Goal: Task Accomplishment & Management: Manage account settings

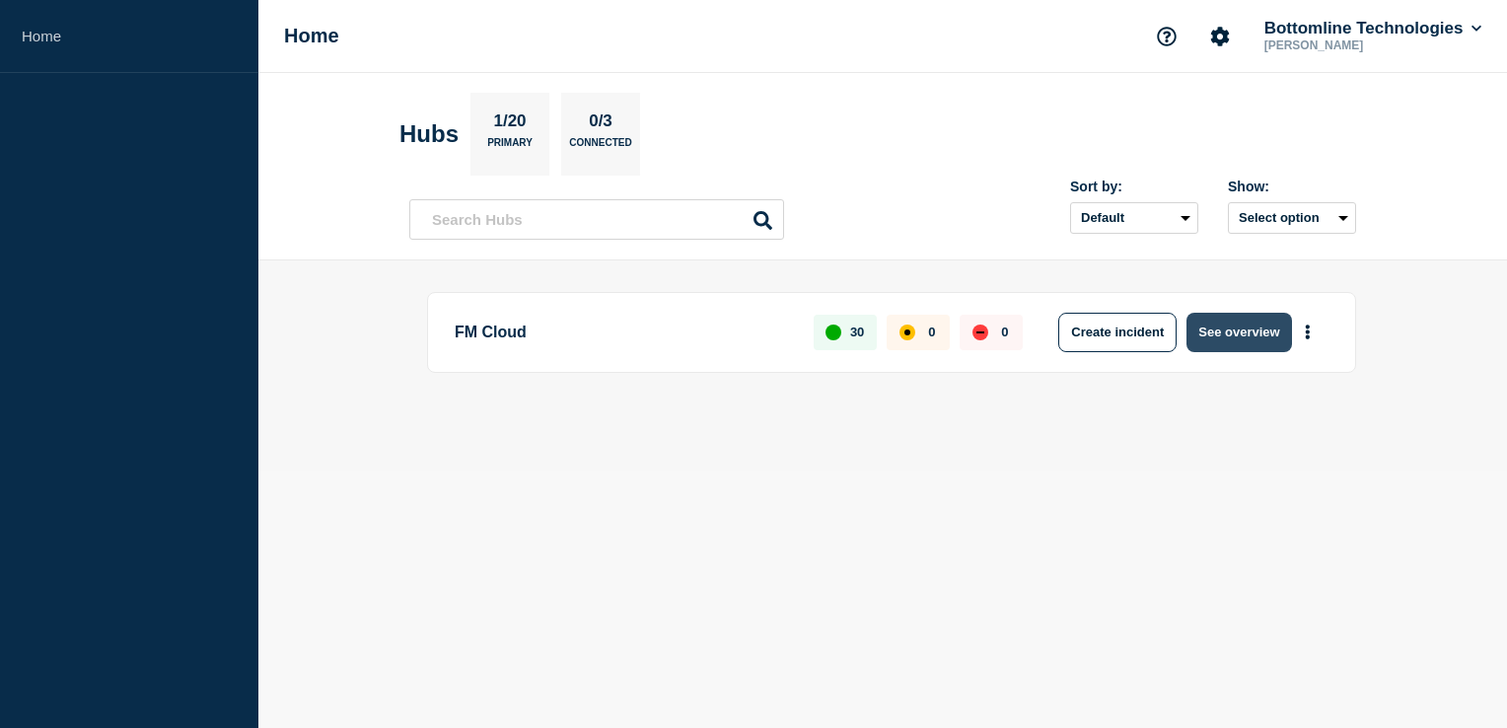
click at [1248, 337] on button "See overview" at bounding box center [1239, 332] width 105 height 39
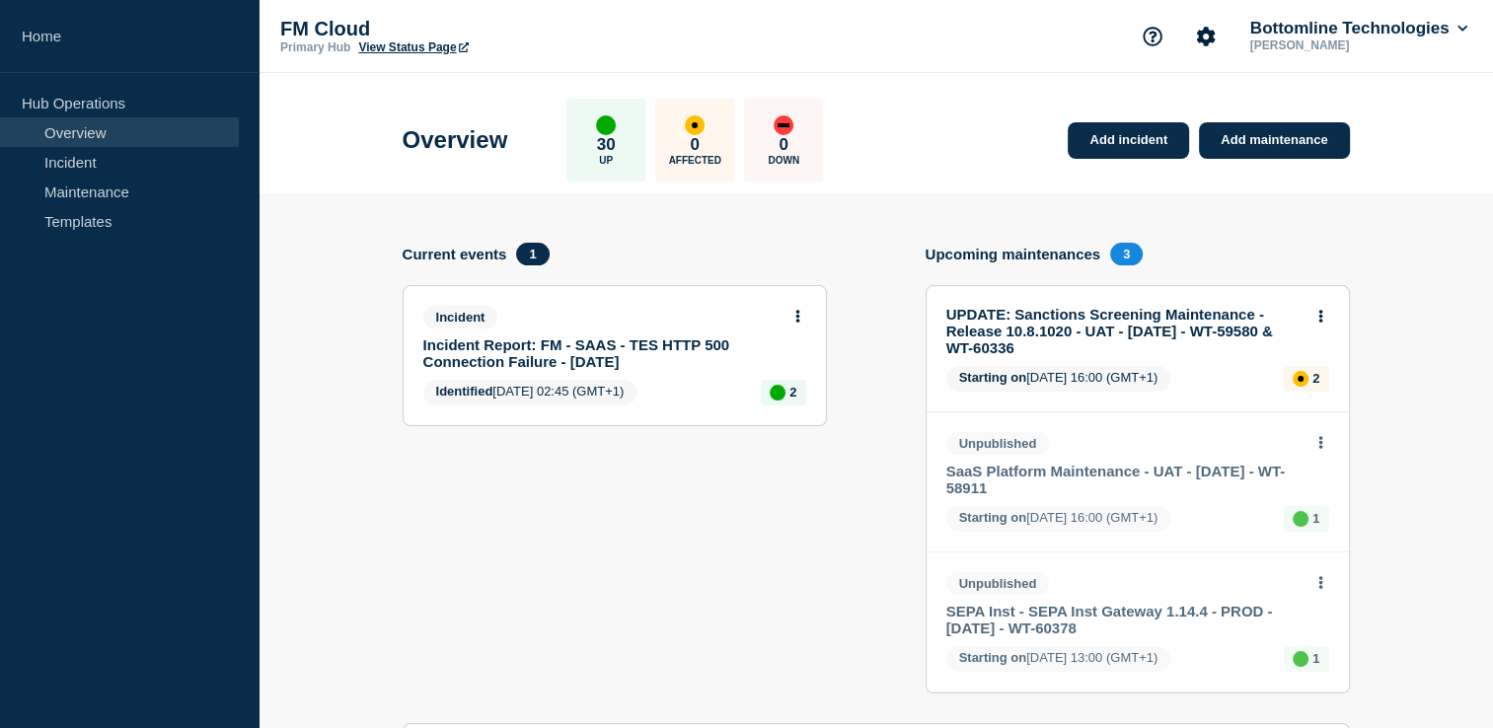
scroll to position [333, 0]
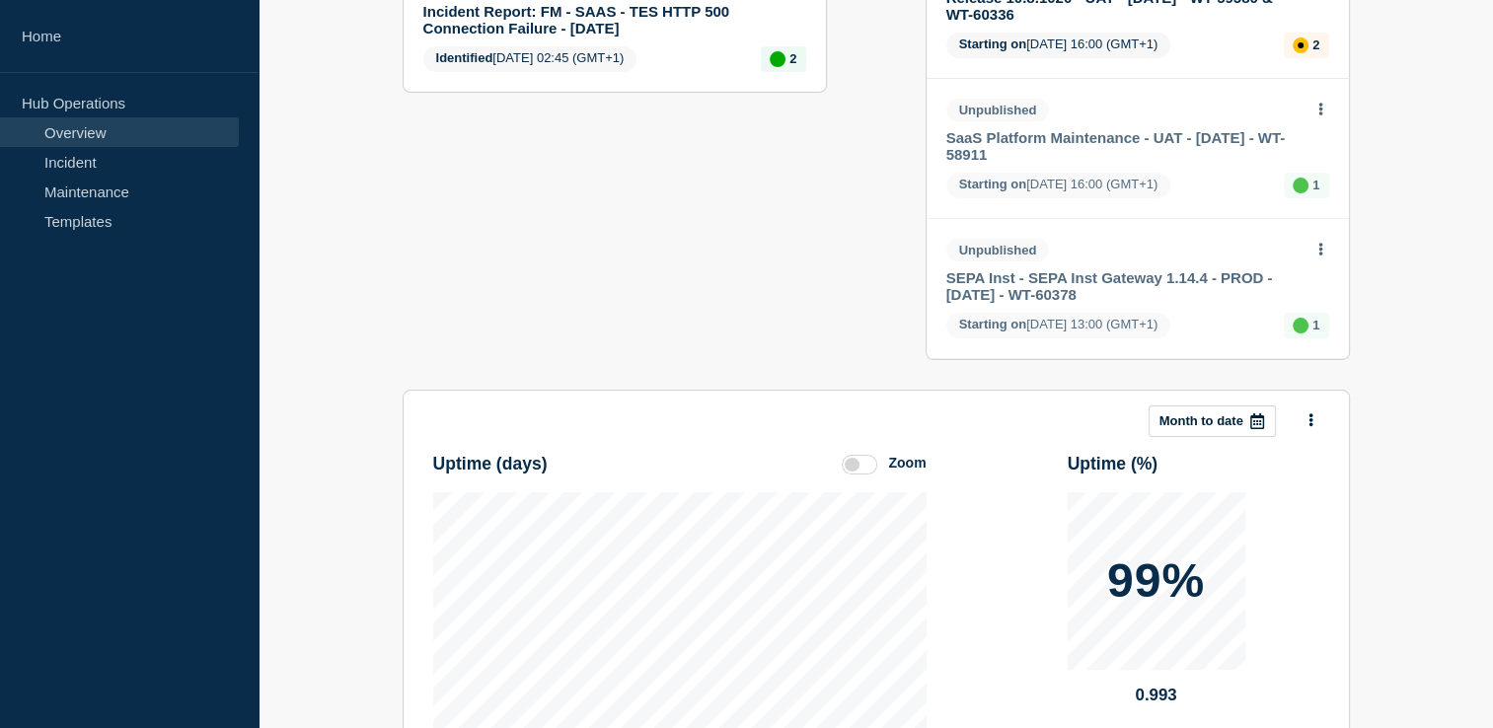
click at [1030, 139] on link "SaaS Platform Maintenance - UAT - [DATE] - WT-58911" at bounding box center [1124, 146] width 356 height 34
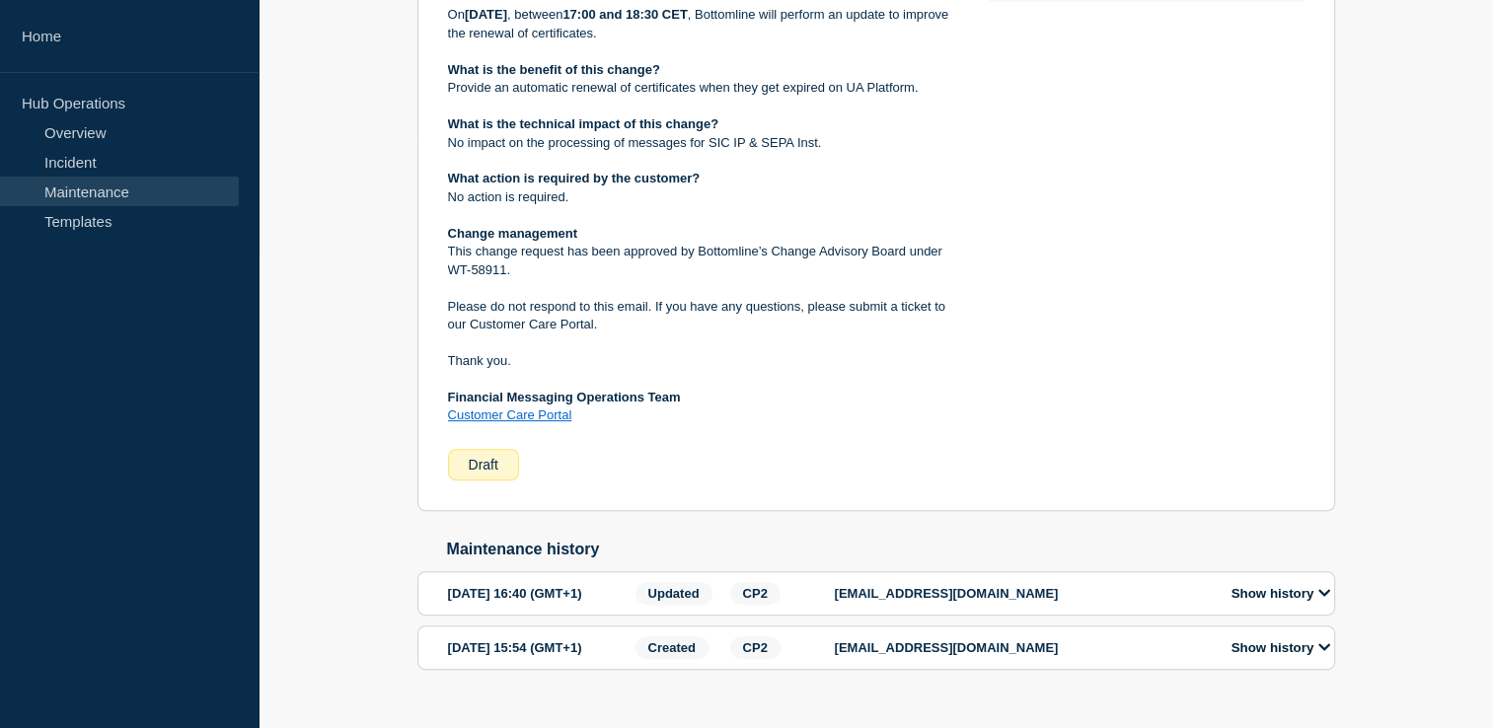
scroll to position [296, 0]
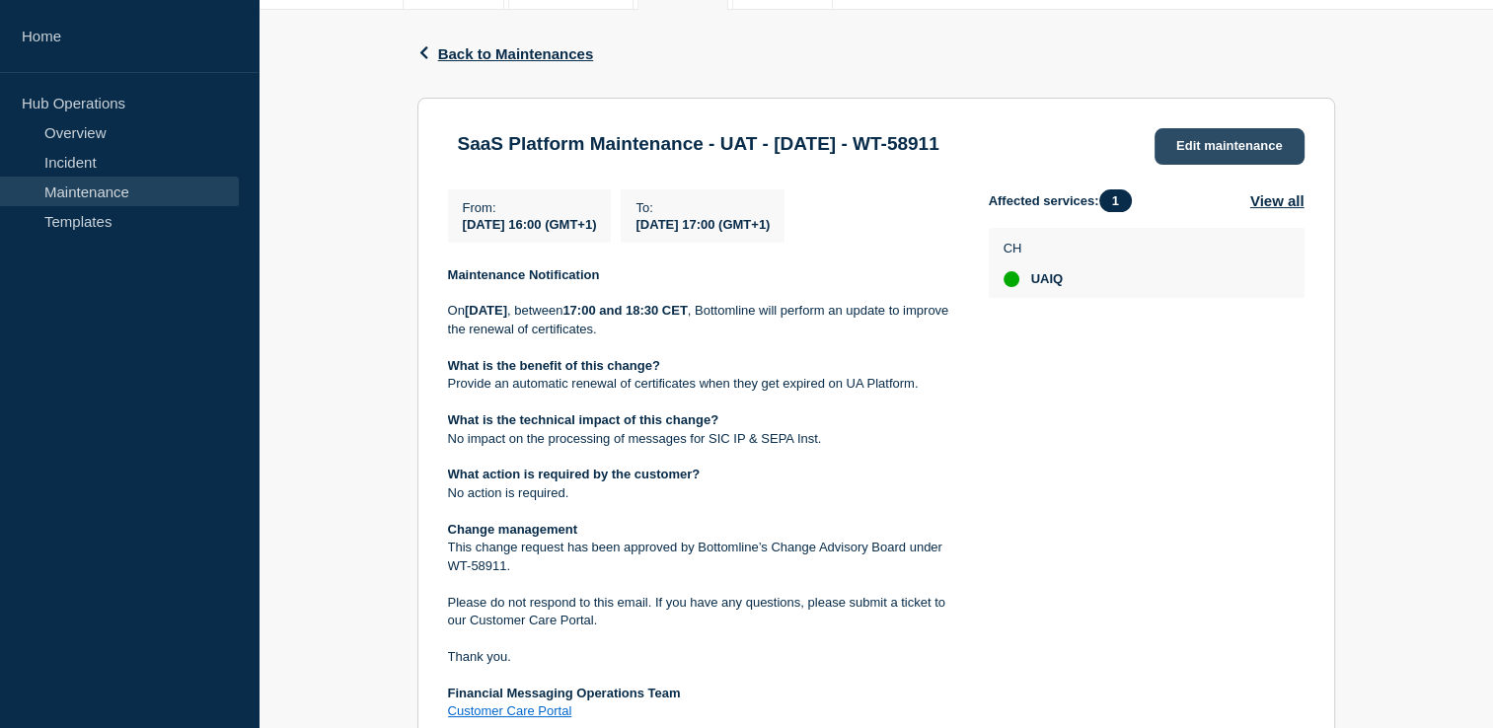
click at [1236, 138] on link "Edit maintenance" at bounding box center [1229, 146] width 150 height 37
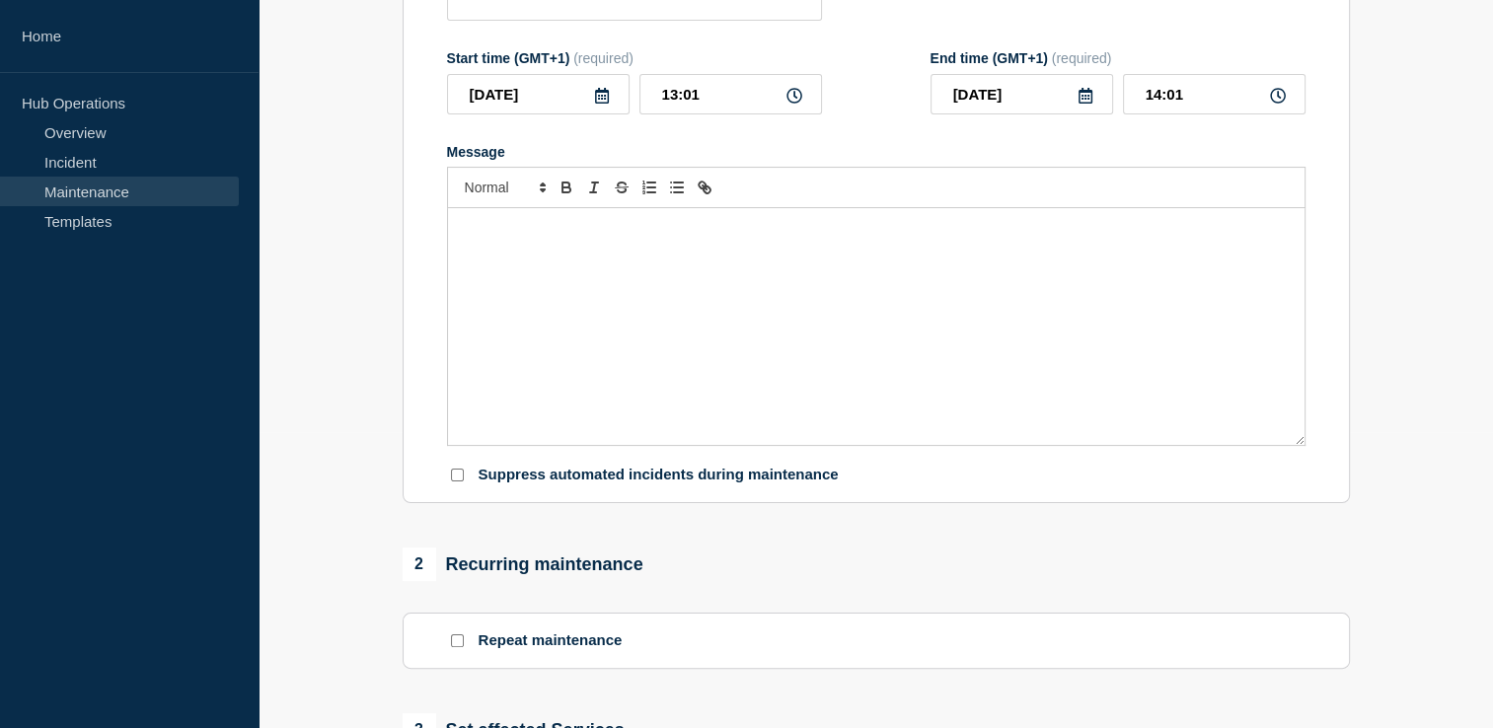
type input "SaaS Platform Maintenance - UAT - [DATE] - WT-58911"
type input "[DATE]"
type input "16:00"
type input "[DATE]"
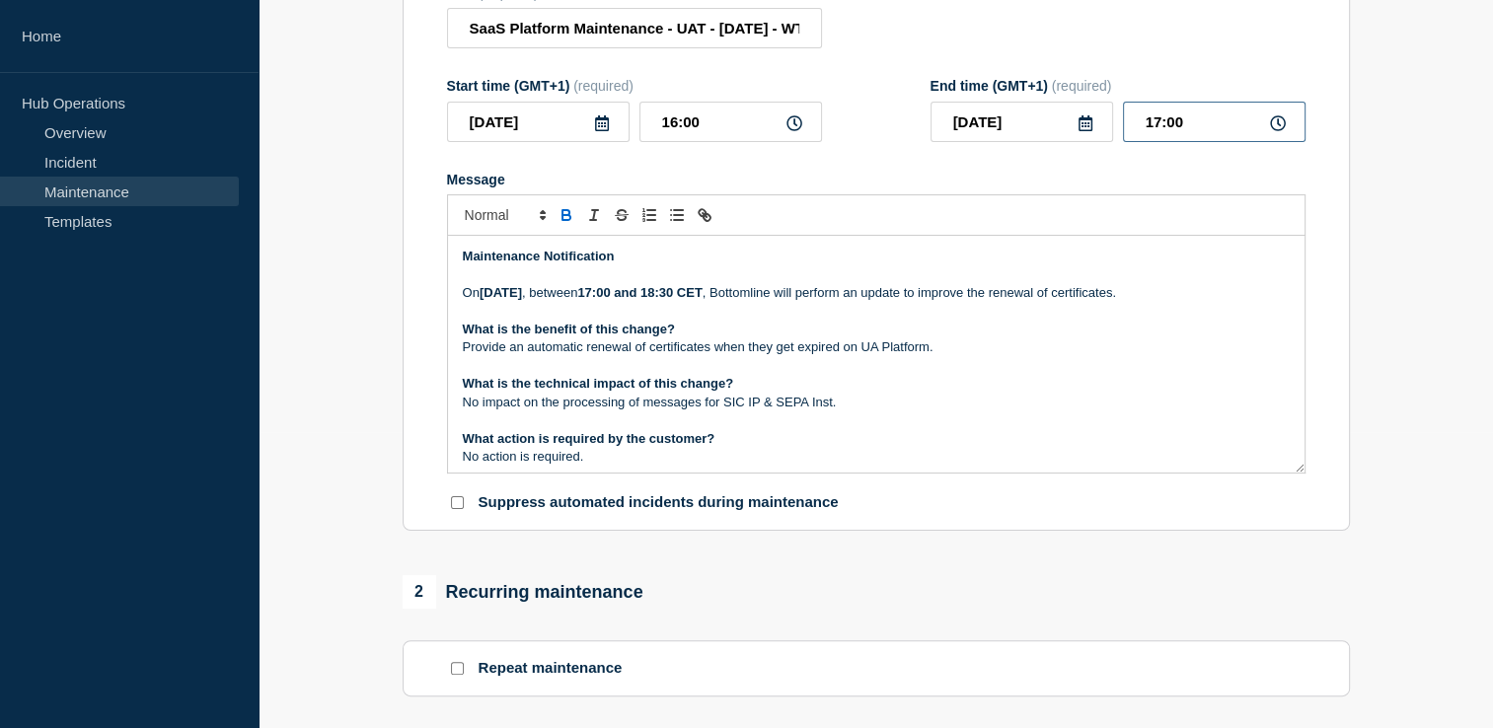
click at [1236, 138] on input "17:00" at bounding box center [1214, 122] width 183 height 40
type input "17:30"
drag, startPoint x: 859, startPoint y: 414, endPoint x: 459, endPoint y: 414, distance: 400.5
click at [459, 414] on div "Maintenance Notification [DATE][DATE] , between 17:00 and 18:30 CET , Bottomlin…" at bounding box center [876, 354] width 856 height 237
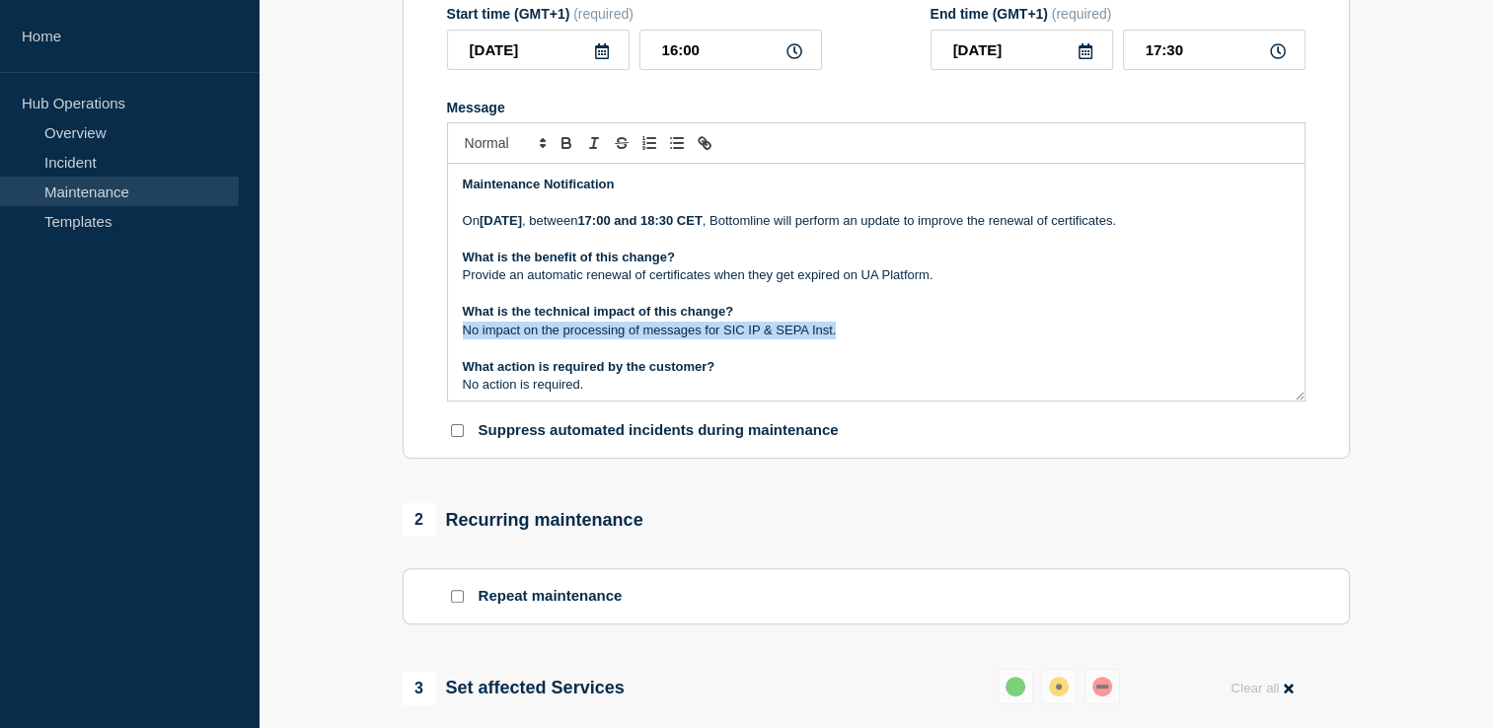
scroll to position [403, 0]
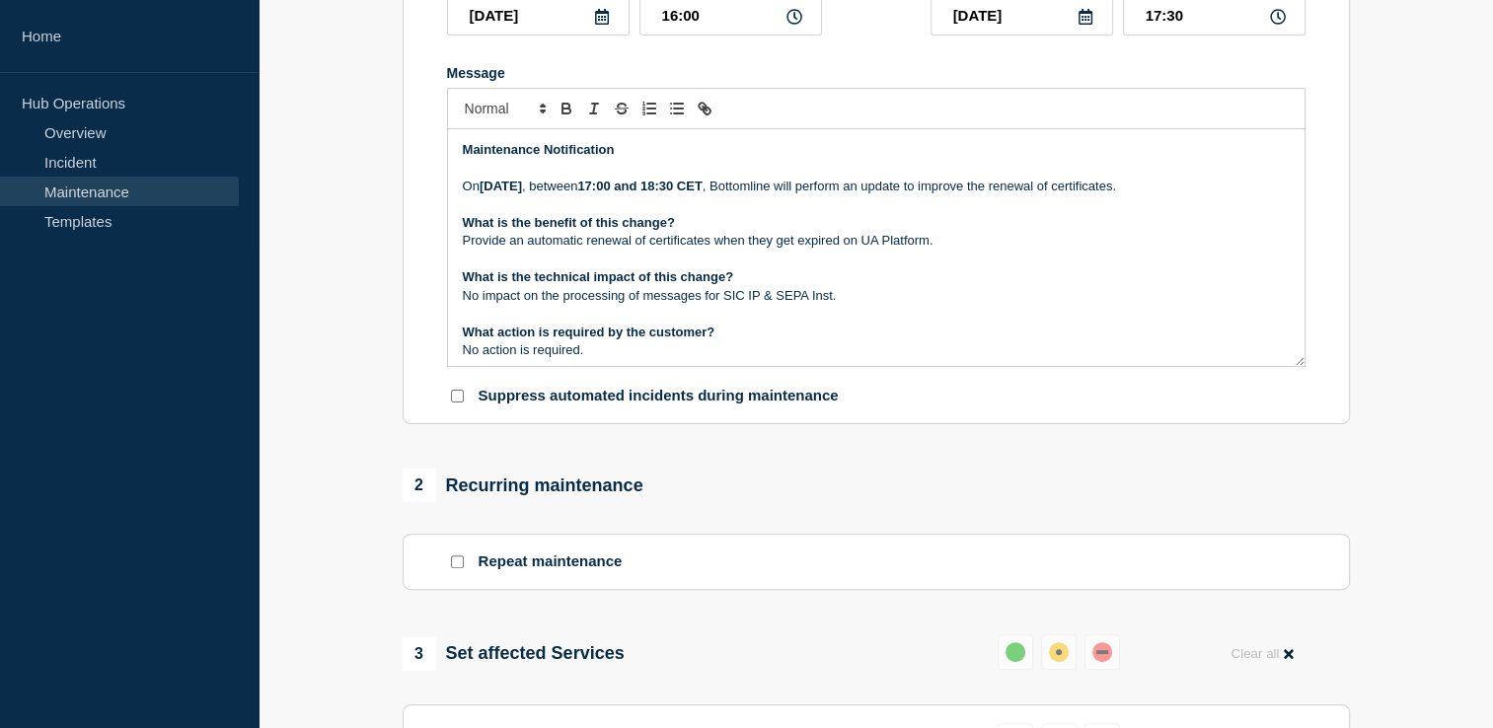
click at [1398, 248] on section "1 Provide details Title (required) SaaS Platform Maintenance - UAT - [DATE] - W…" at bounding box center [875, 531] width 1234 height 1473
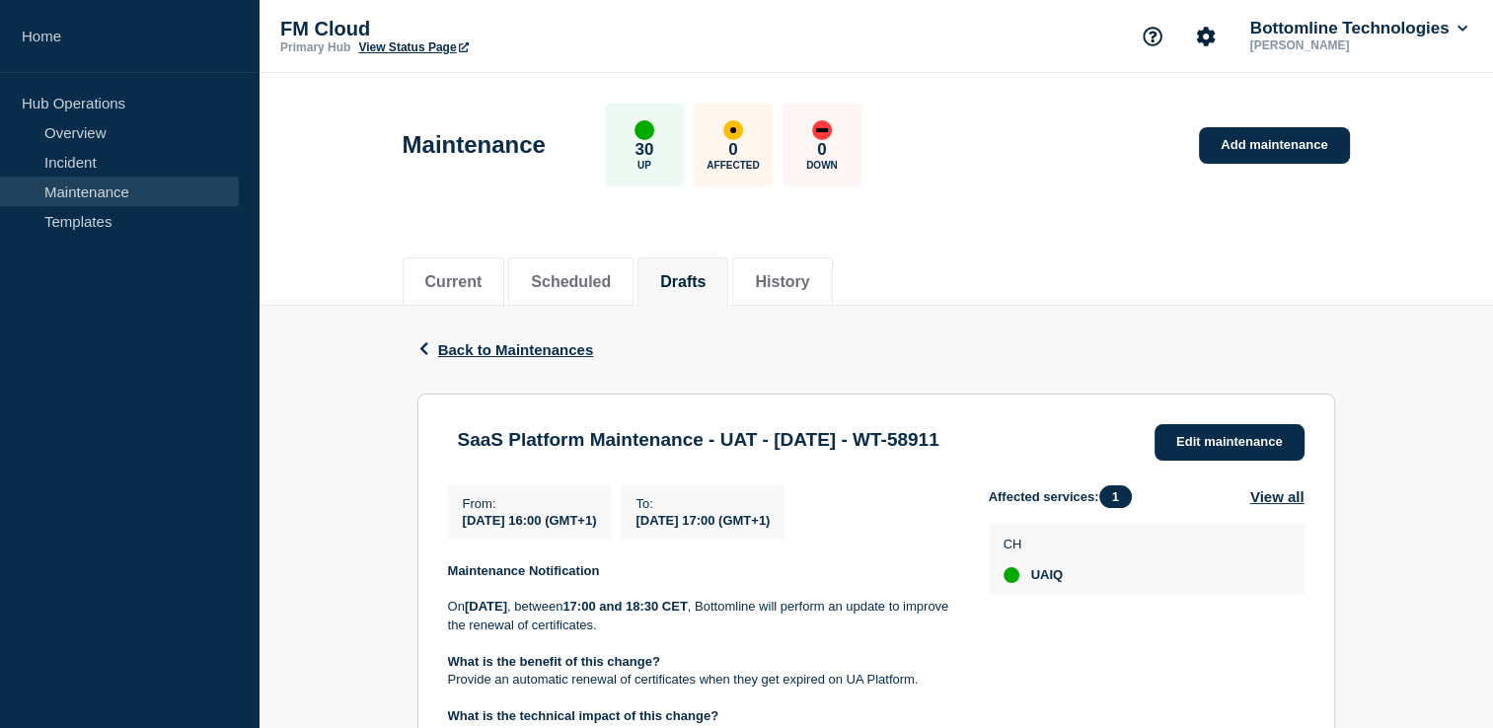
scroll to position [99, 0]
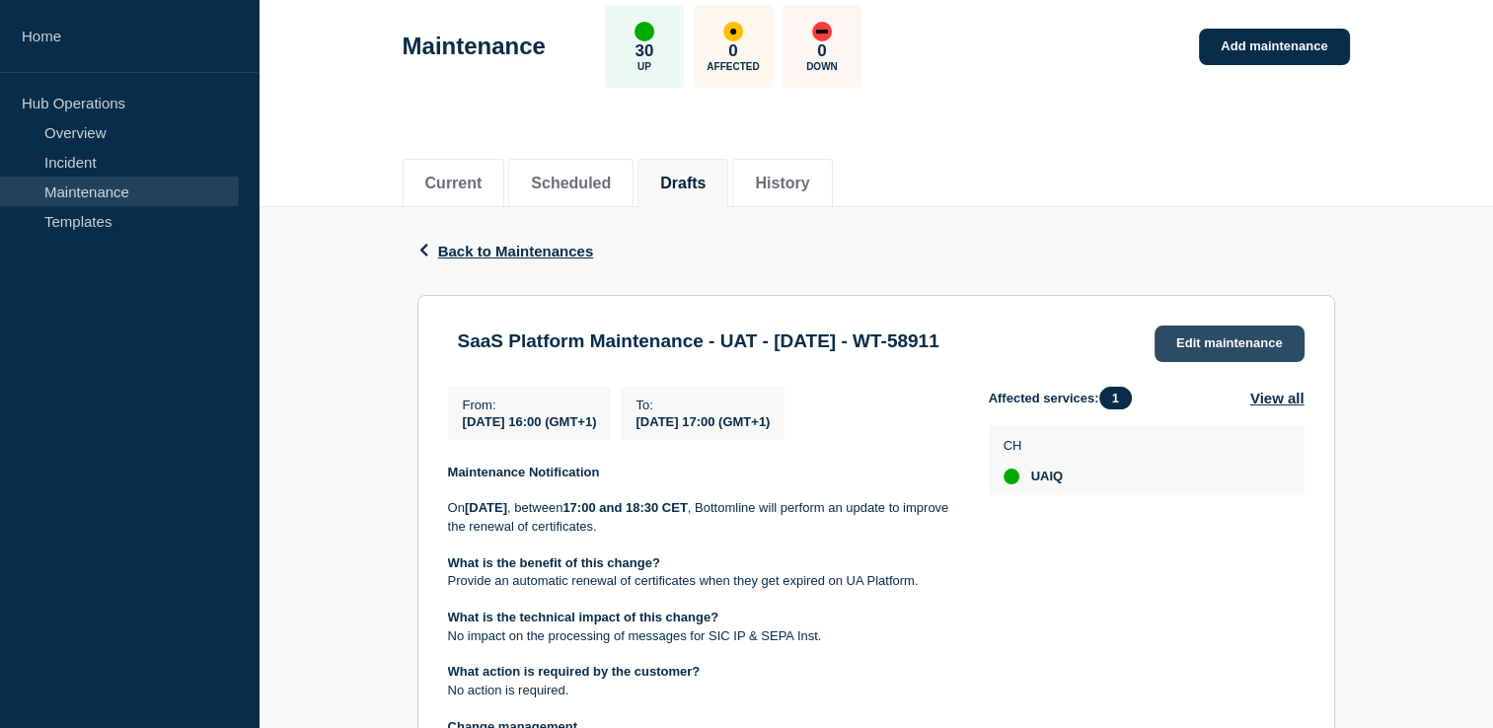
click at [1227, 338] on link "Edit maintenance" at bounding box center [1229, 344] width 150 height 37
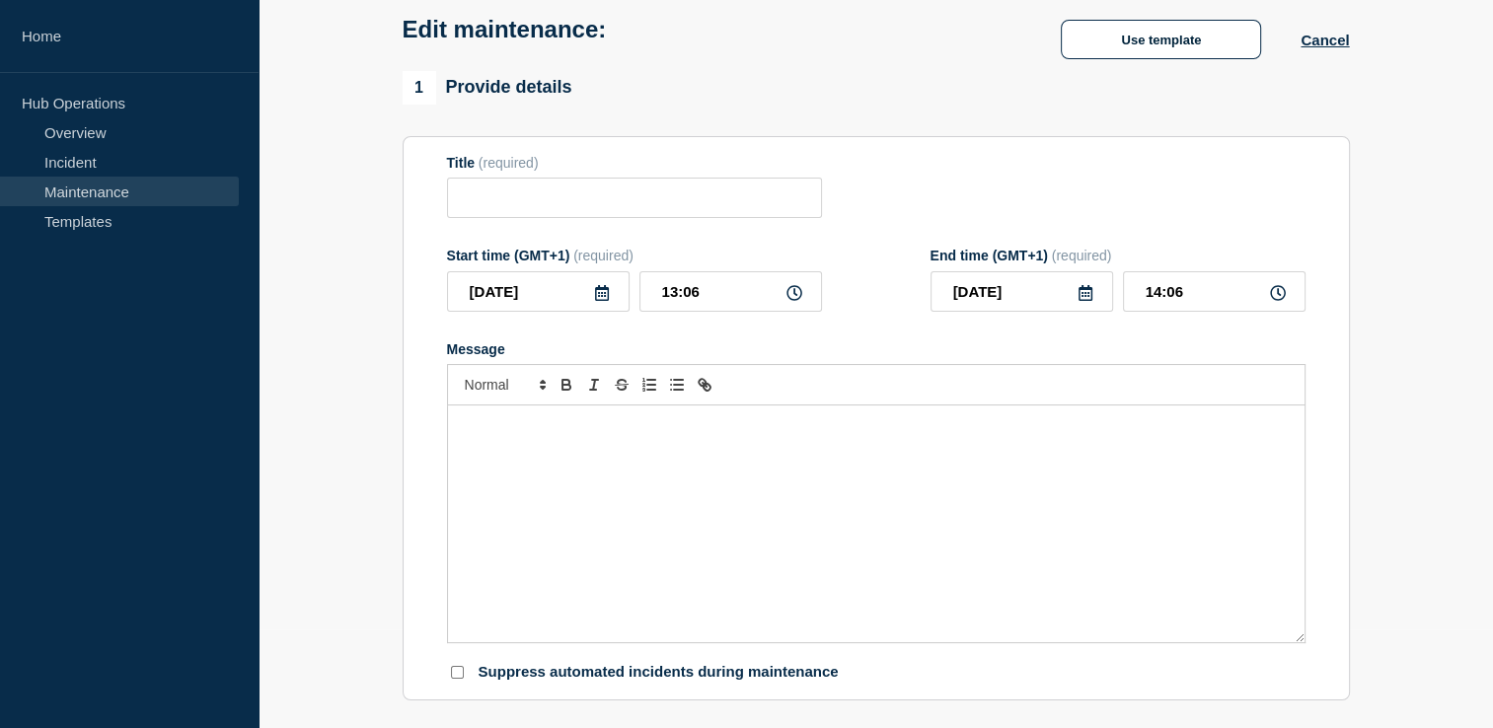
type input "SaaS Platform Maintenance - UAT - [DATE] - WT-58911"
type input "[DATE]"
type input "16:00"
type input "[DATE]"
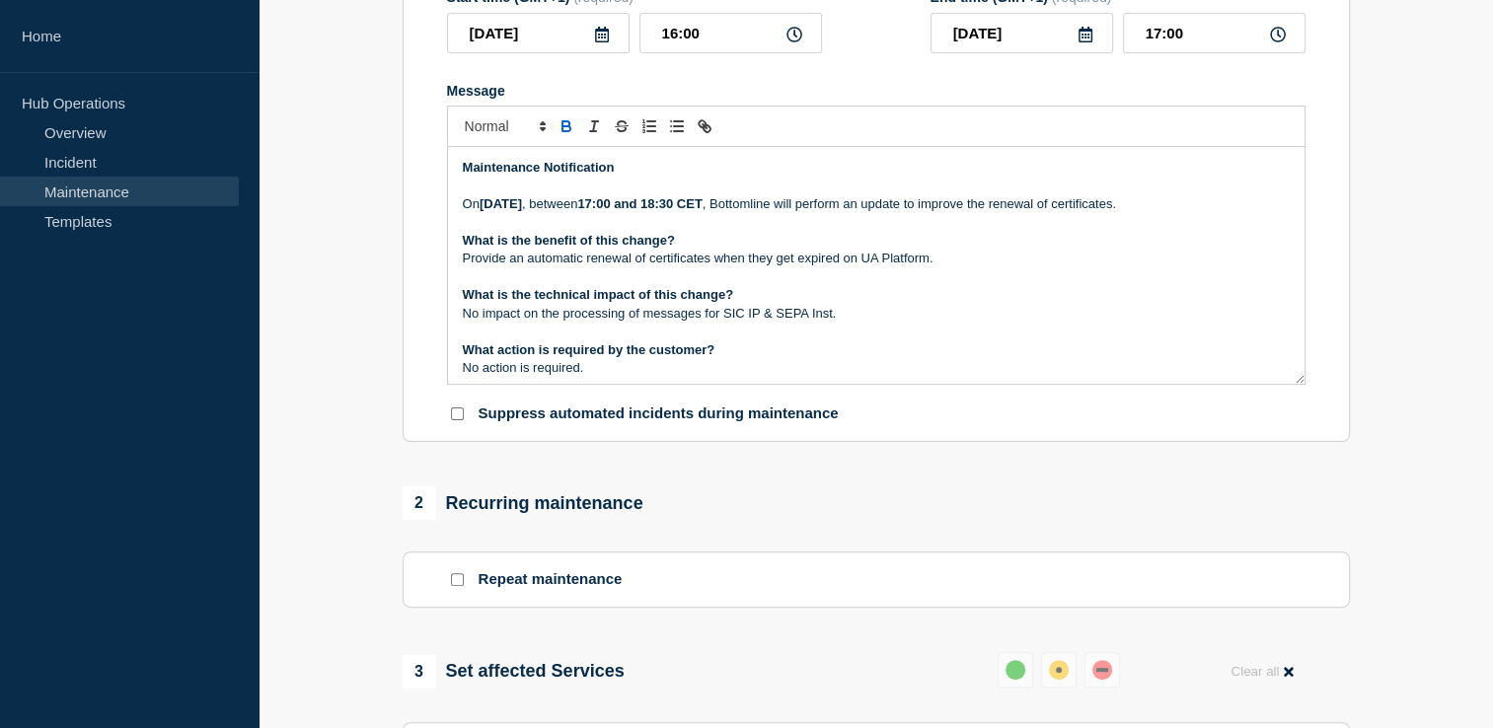
scroll to position [187, 0]
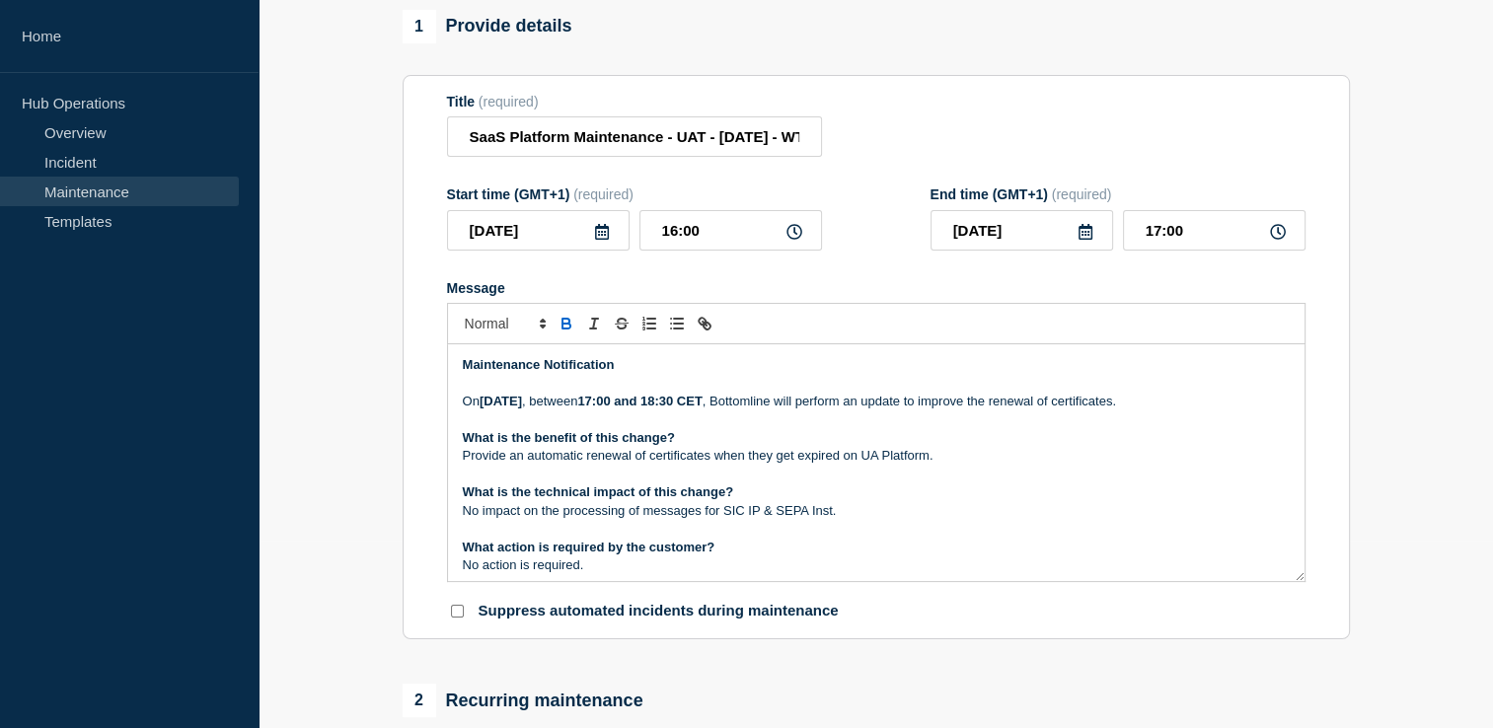
click at [1281, 240] on icon at bounding box center [1278, 232] width 16 height 16
click at [1251, 245] on input "17:00" at bounding box center [1214, 230] width 183 height 40
click at [1279, 240] on icon at bounding box center [1278, 232] width 16 height 16
drag, startPoint x: 1189, startPoint y: 247, endPoint x: 1168, endPoint y: 247, distance: 20.7
click at [1168, 247] on input "17:00" at bounding box center [1214, 230] width 183 height 40
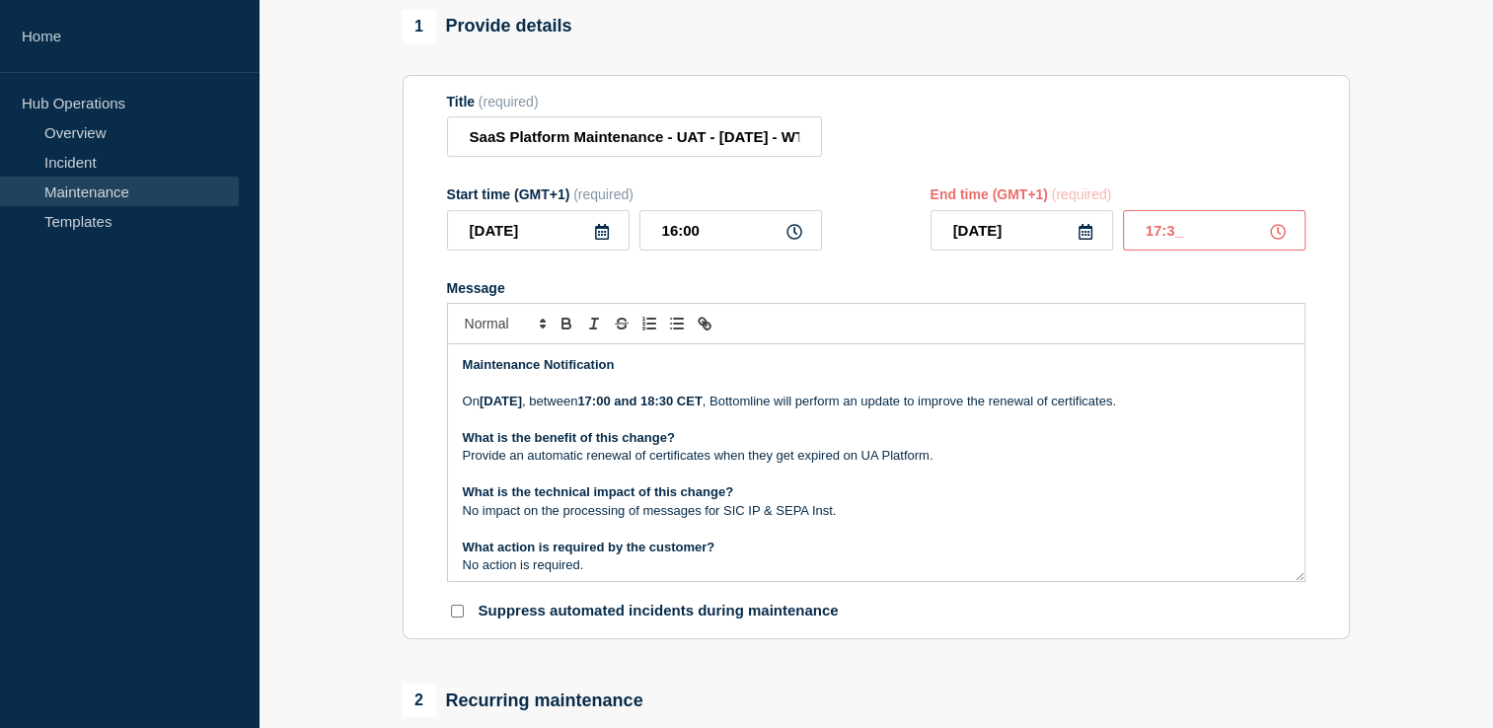
type input "17:30"
click at [1267, 191] on form "Title (required) SaaS Platform Maintenance - UAT - 21/OCT/2025 - WT-58911 Start…" at bounding box center [876, 358] width 858 height 528
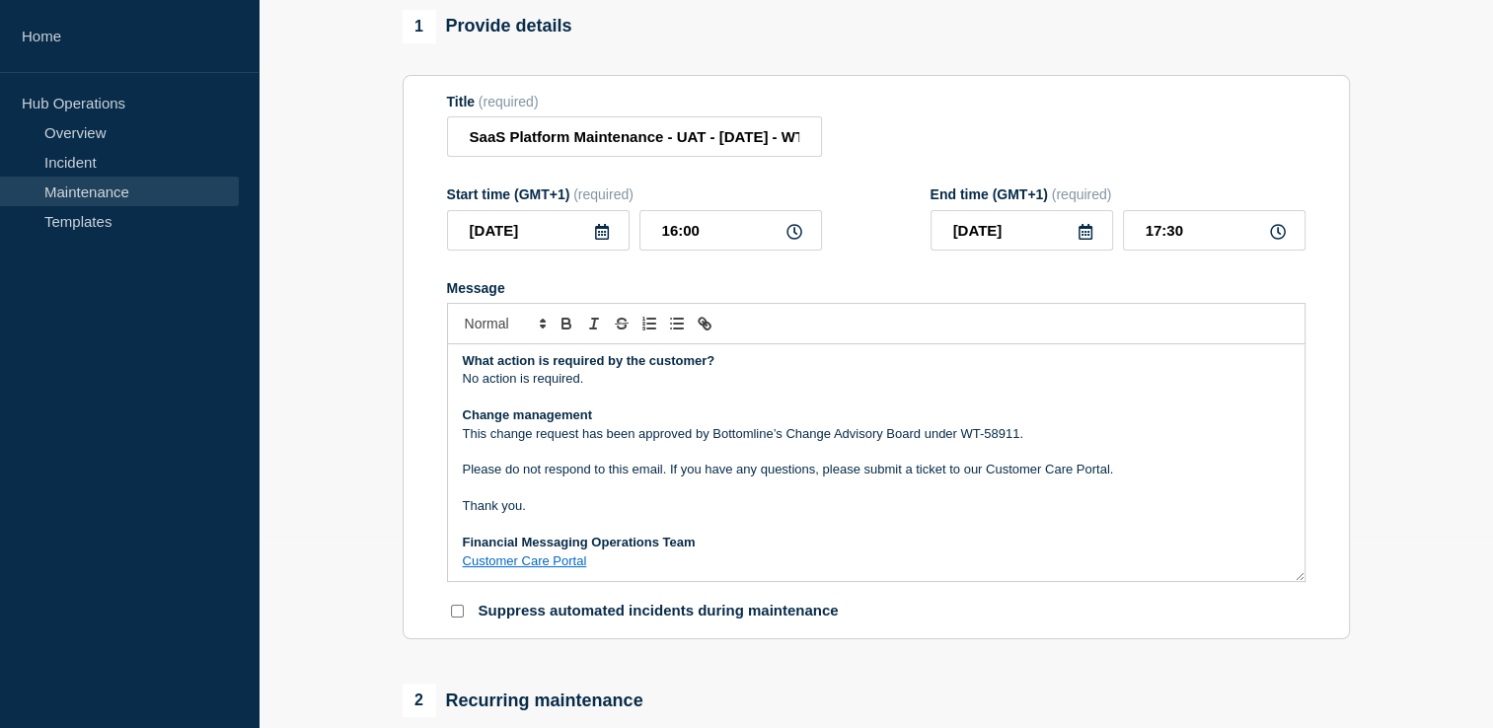
scroll to position [88, 0]
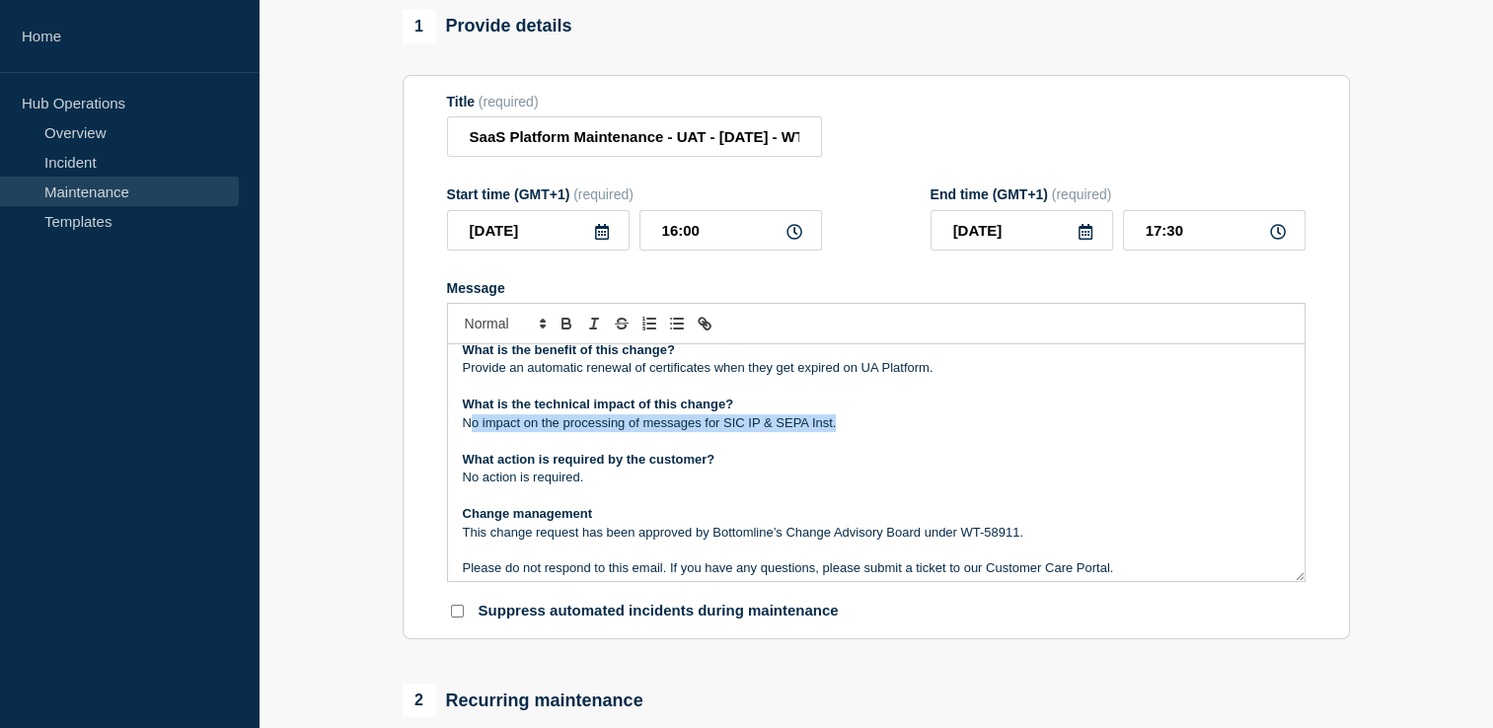
drag, startPoint x: 844, startPoint y: 436, endPoint x: 466, endPoint y: 434, distance: 378.8
click at [466, 432] on p "No impact on the processing of messages for SIC IP & SEPA Inst." at bounding box center [876, 423] width 827 height 18
